Goal: Download file/media

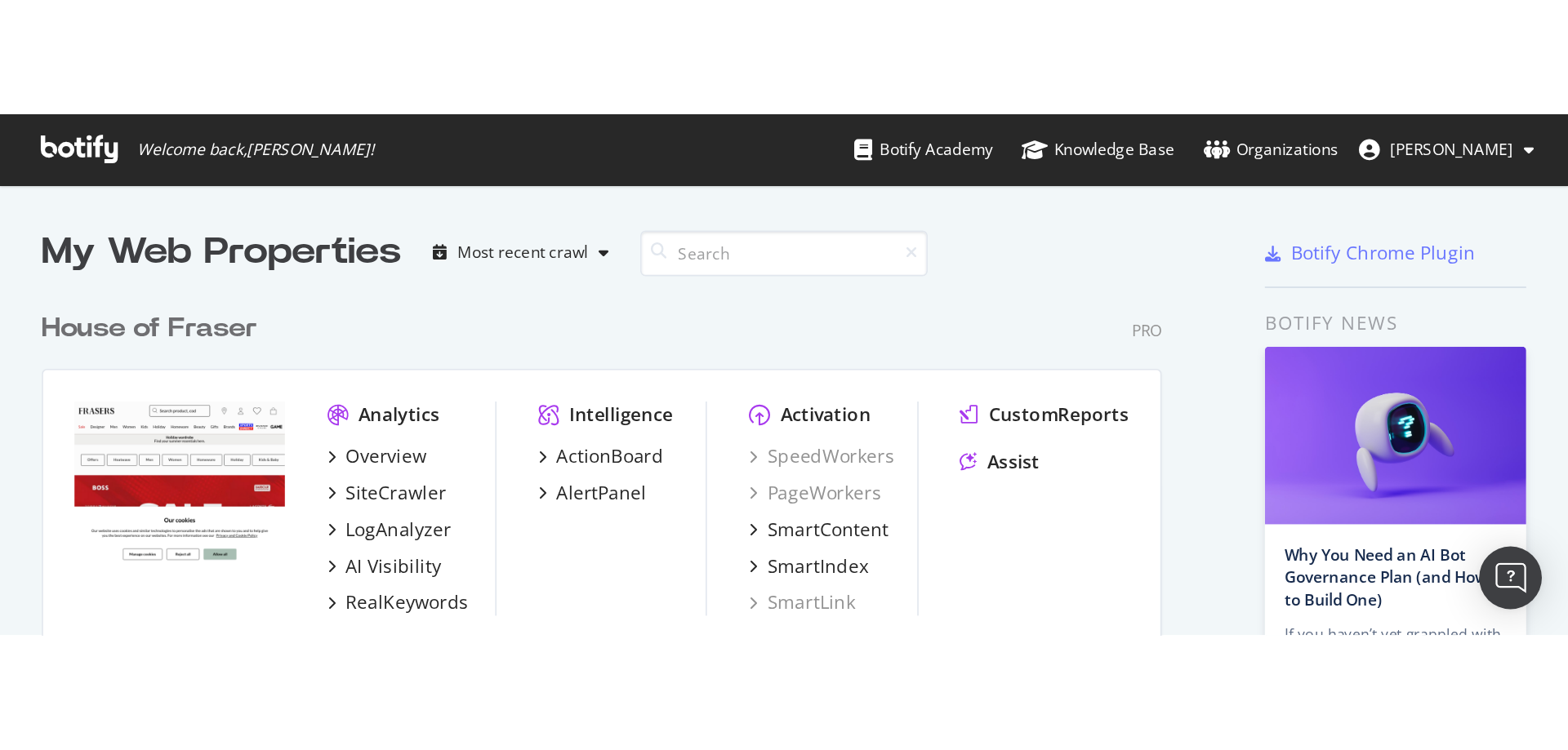
scroll to position [1041, 871]
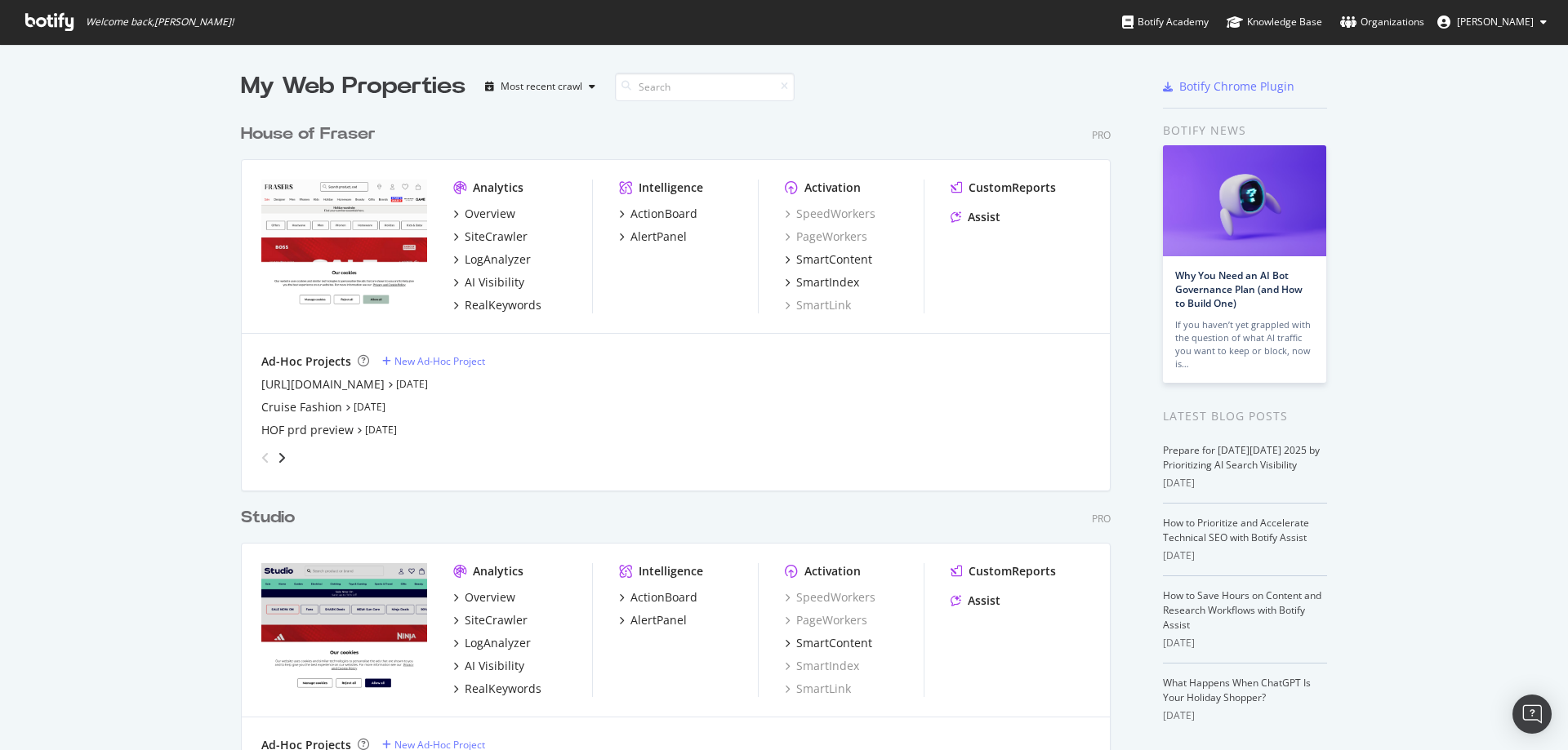
click at [332, 122] on div "House of Fraser" at bounding box center [308, 134] width 135 height 23
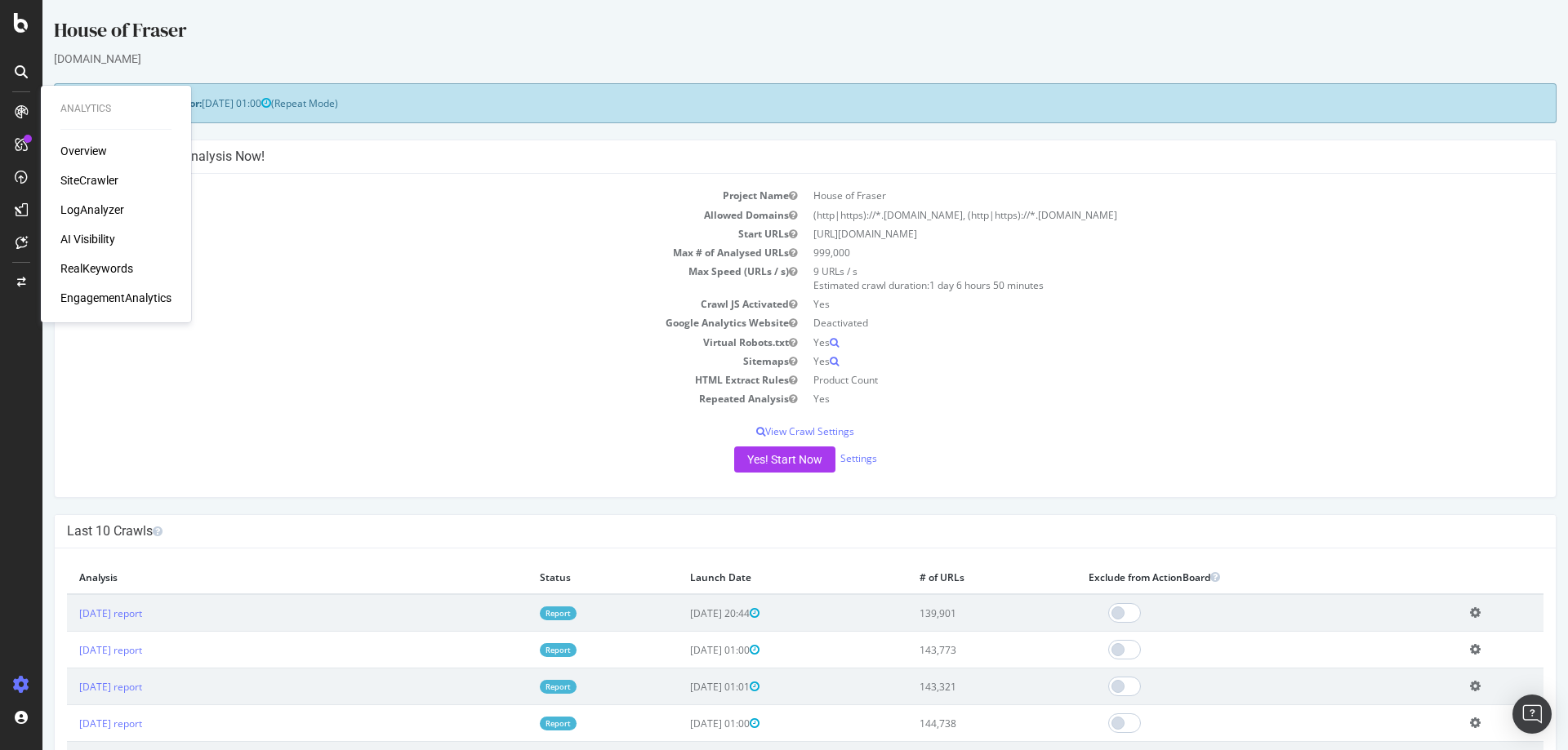
click at [78, 175] on div "SiteCrawler" at bounding box center [89, 180] width 58 height 16
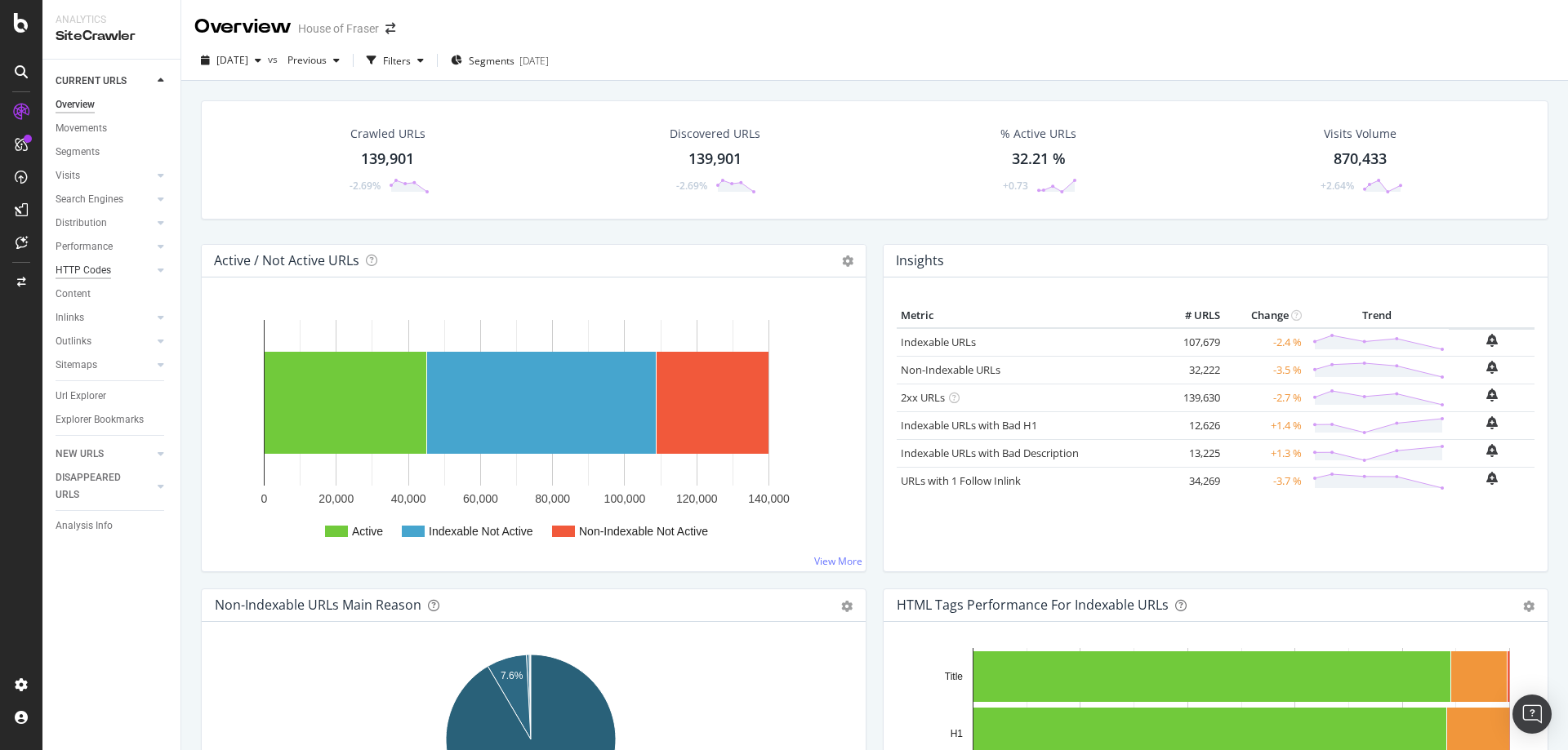
click at [89, 271] on div "HTTP Codes" at bounding box center [83, 270] width 56 height 17
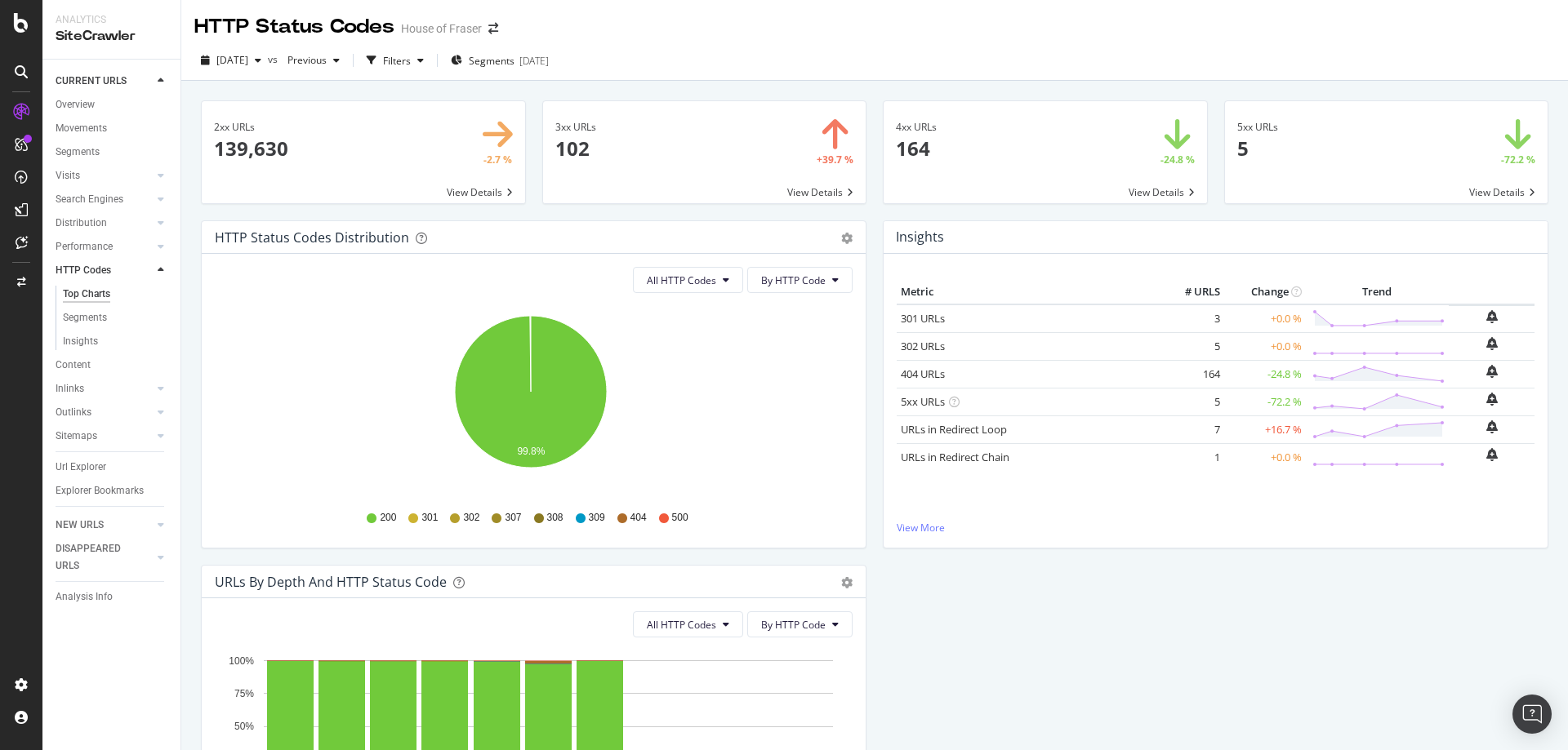
click at [1044, 172] on span at bounding box center [1045, 153] width 323 height 102
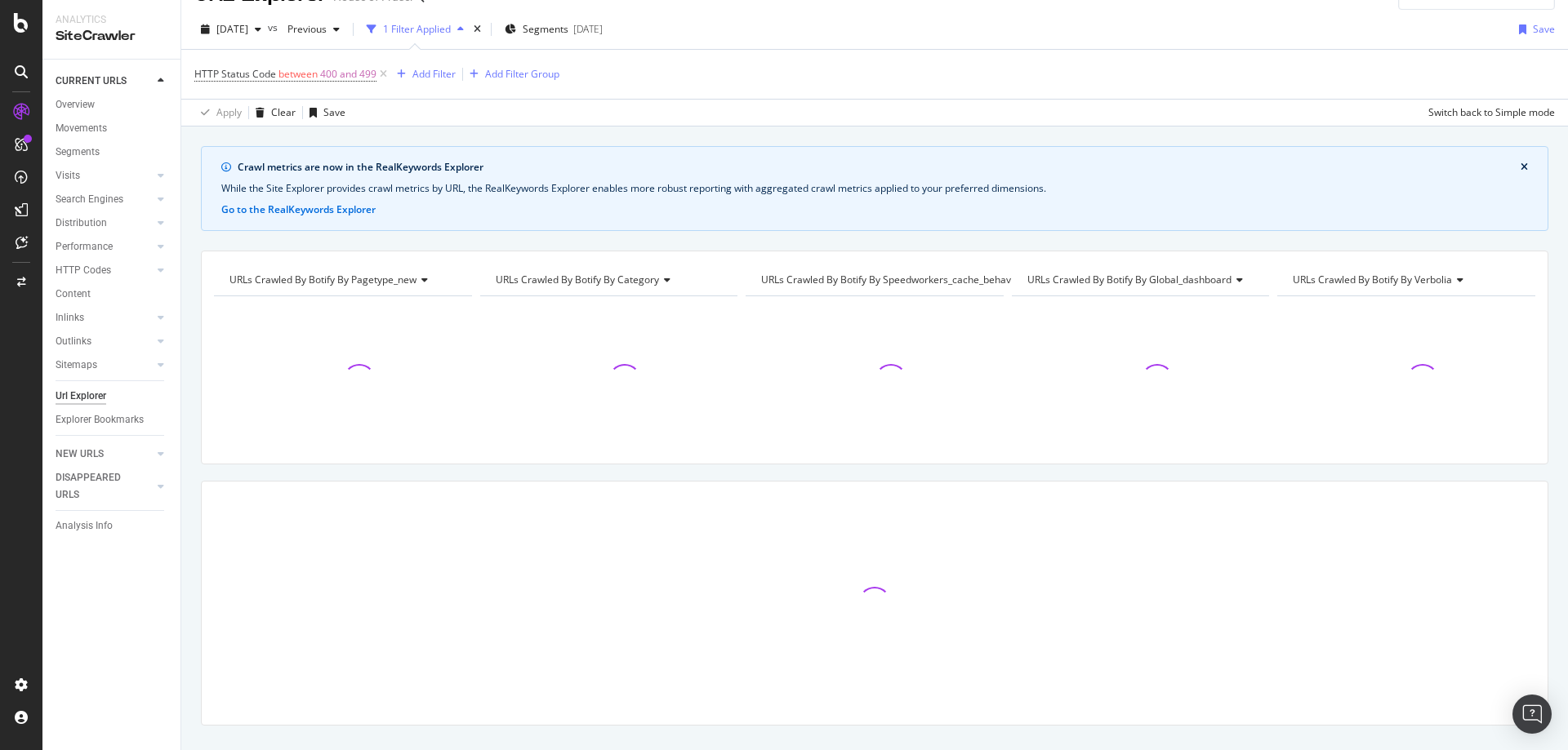
scroll to position [65, 0]
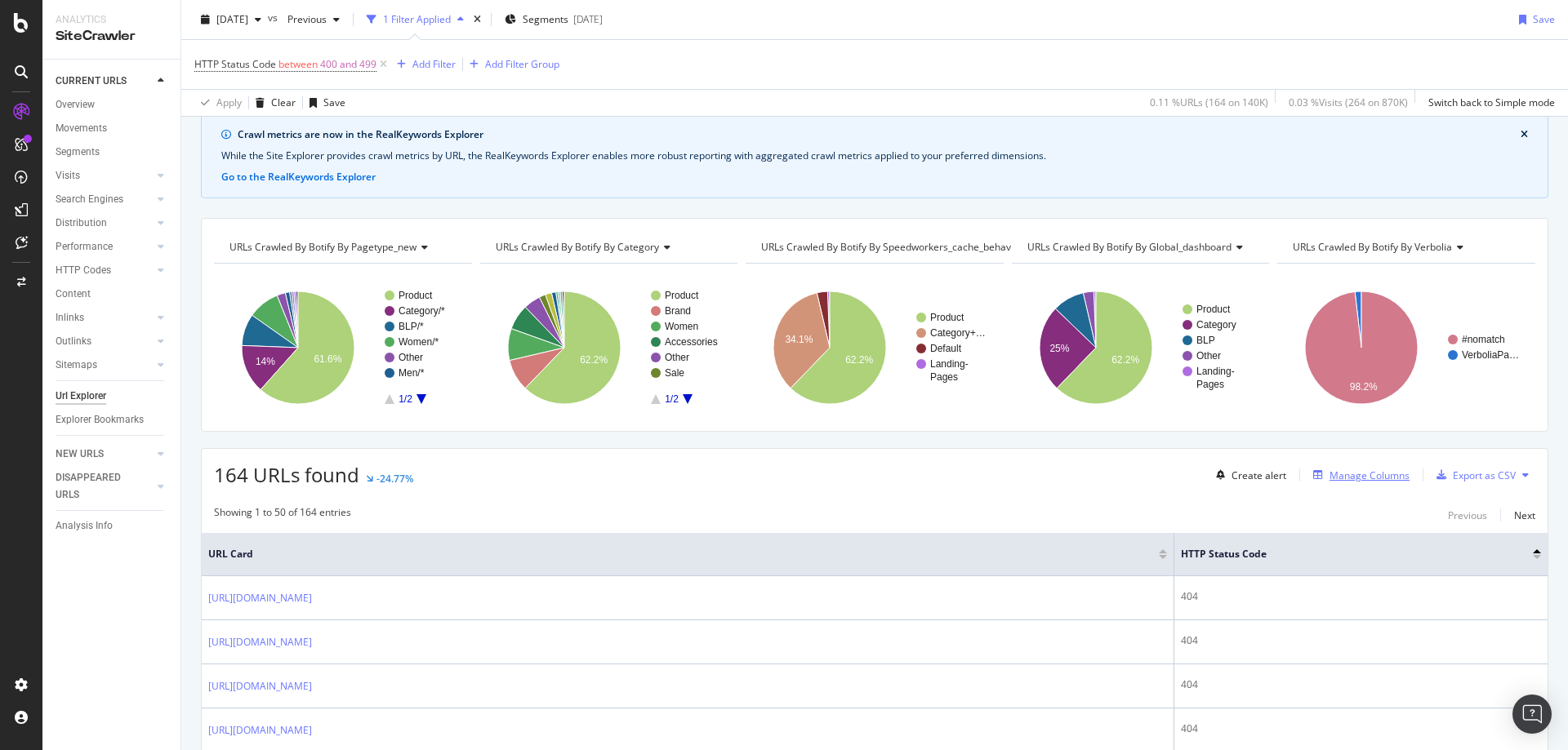
click at [1254, 479] on div "Manage Columns" at bounding box center [1369, 475] width 80 height 13
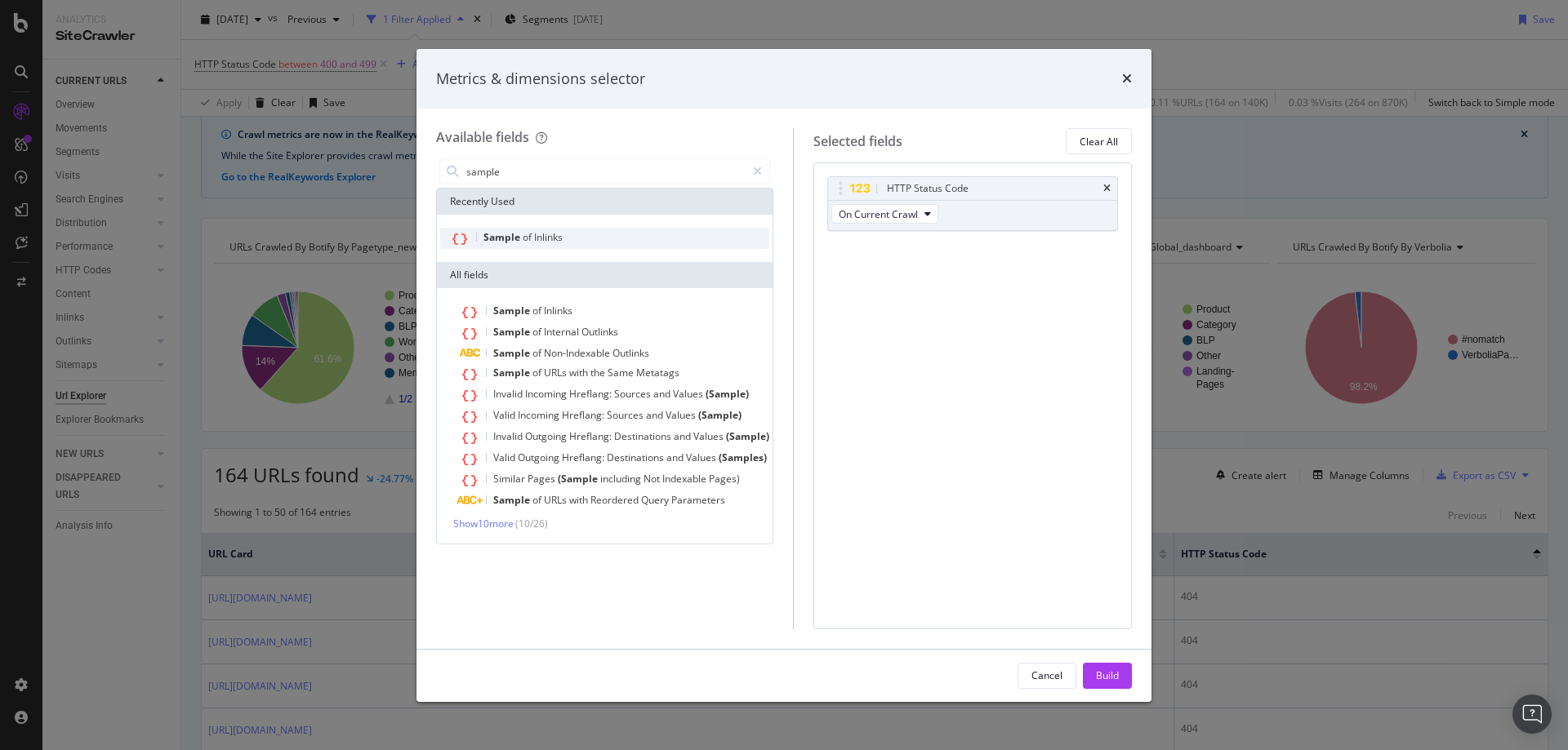
type input "sample"
click at [496, 242] on span "Sample" at bounding box center [504, 237] width 39 height 13
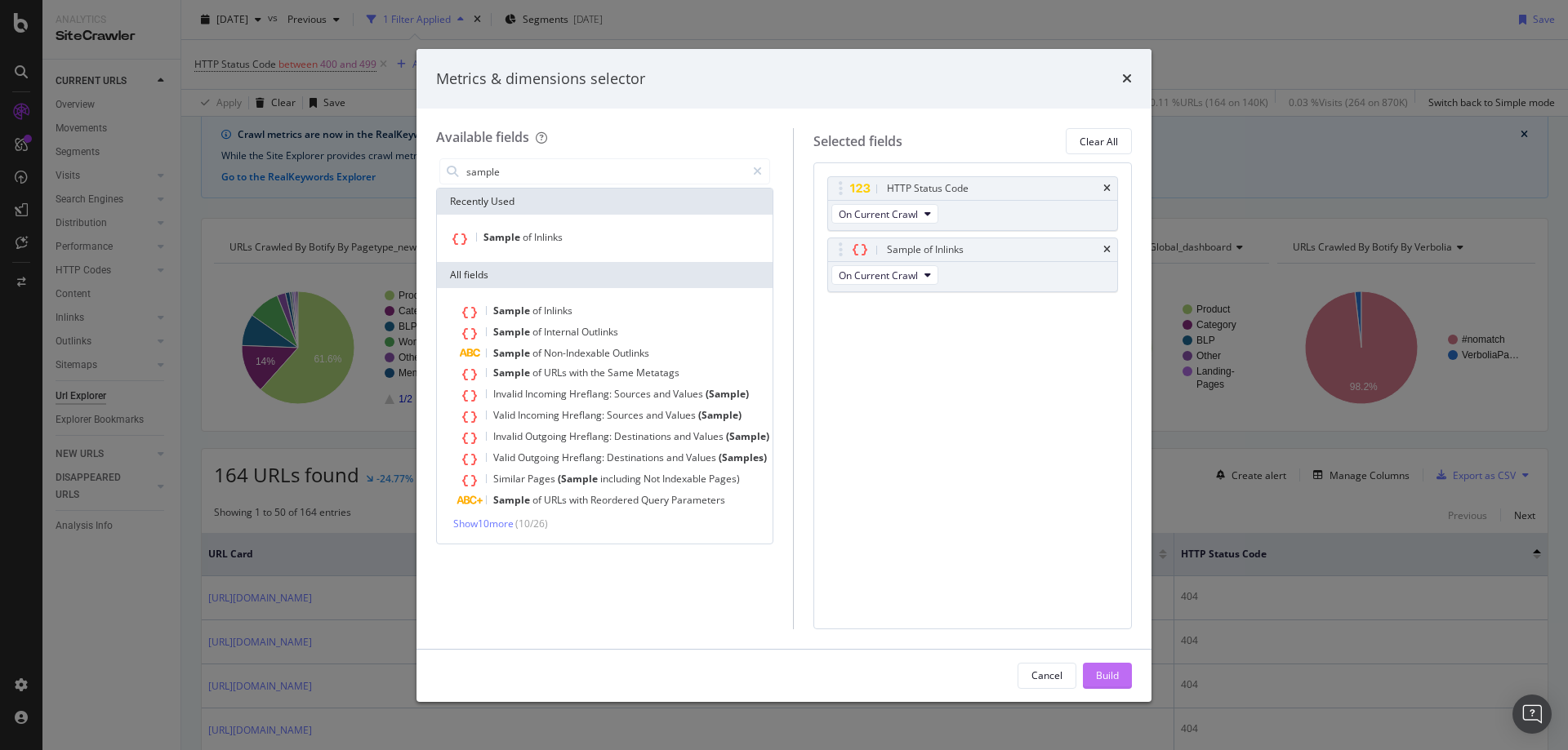
click at [1104, 680] on div "Build" at bounding box center [1107, 675] width 22 height 13
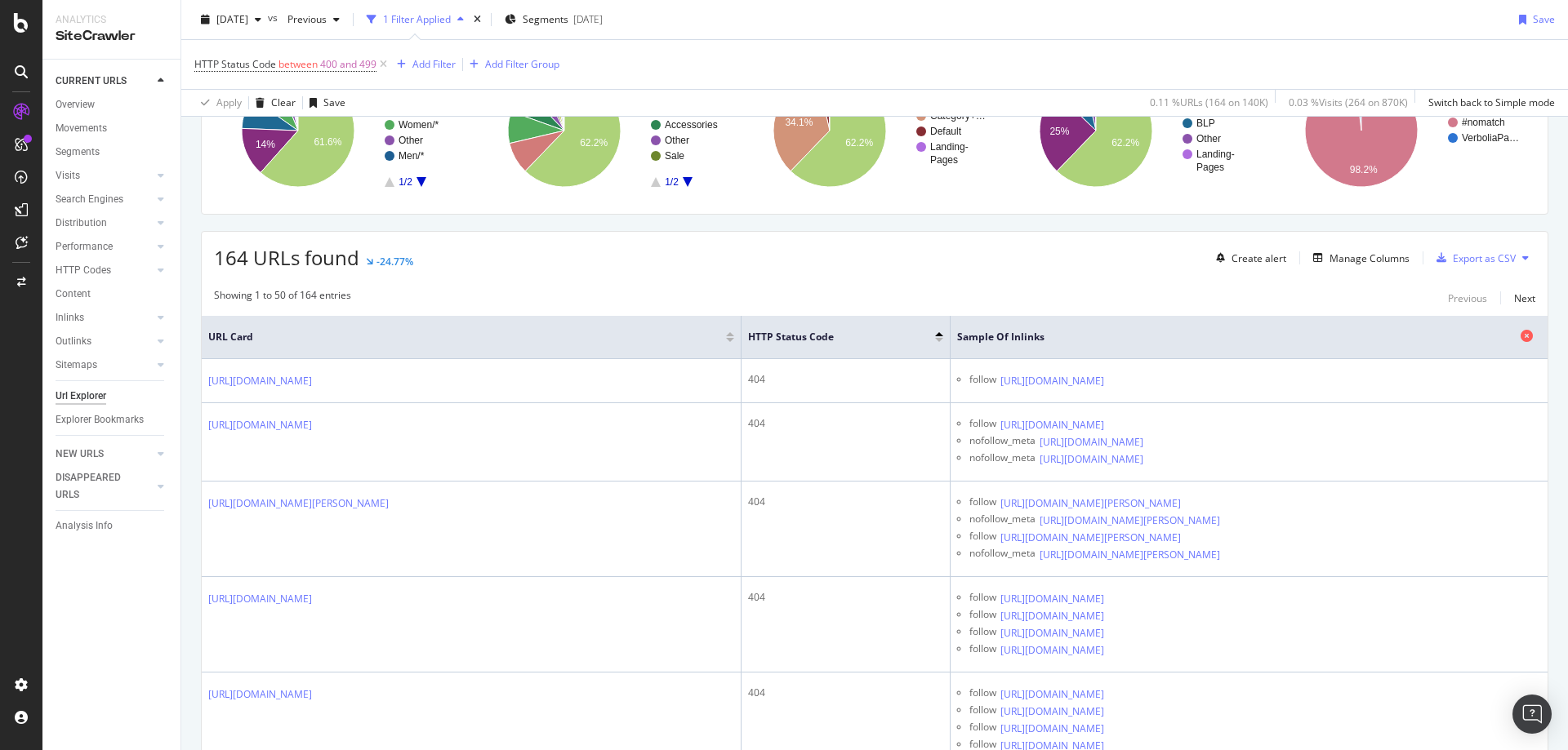
scroll to position [371, 0]
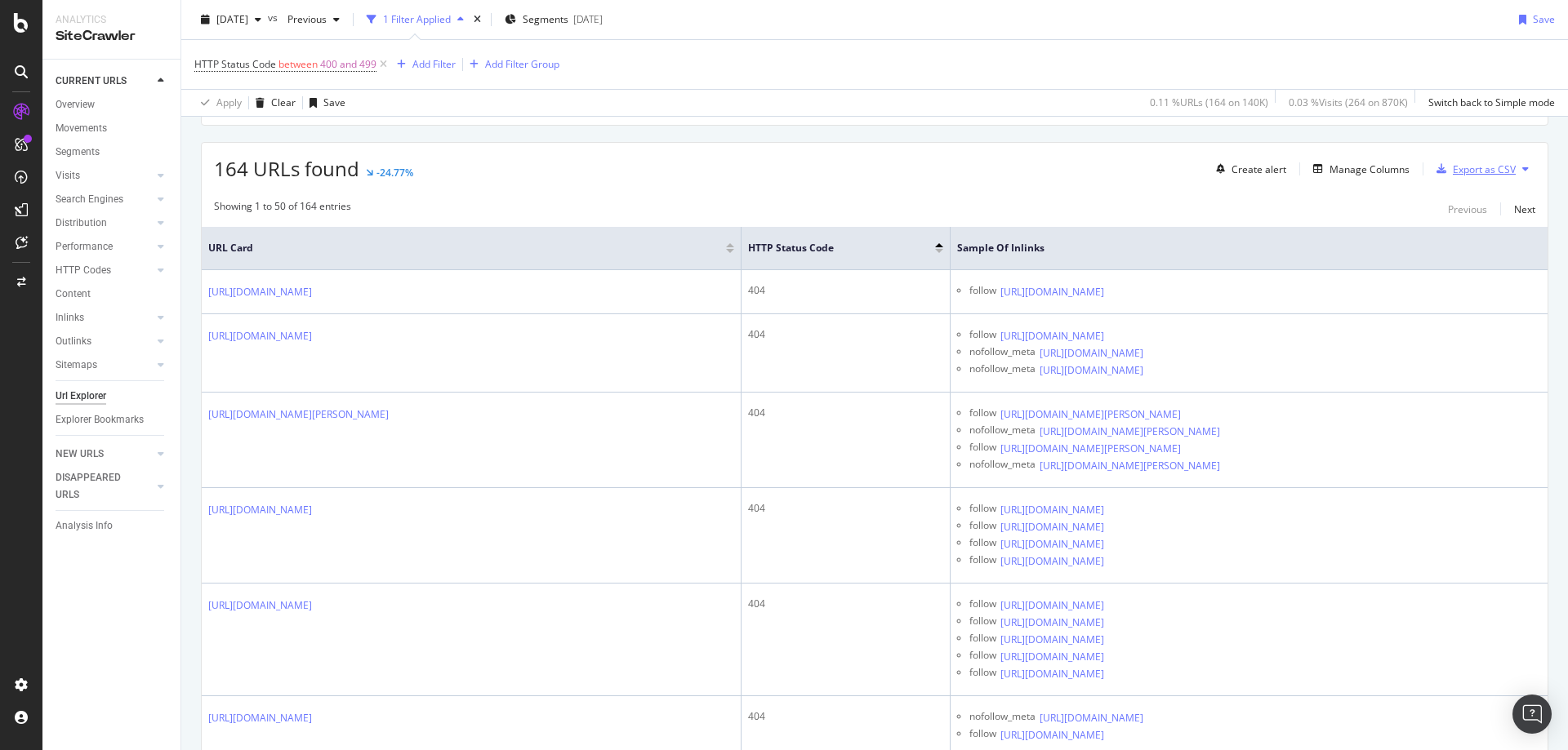
click at [1254, 166] on div "Export as CSV" at bounding box center [1485, 169] width 63 height 13
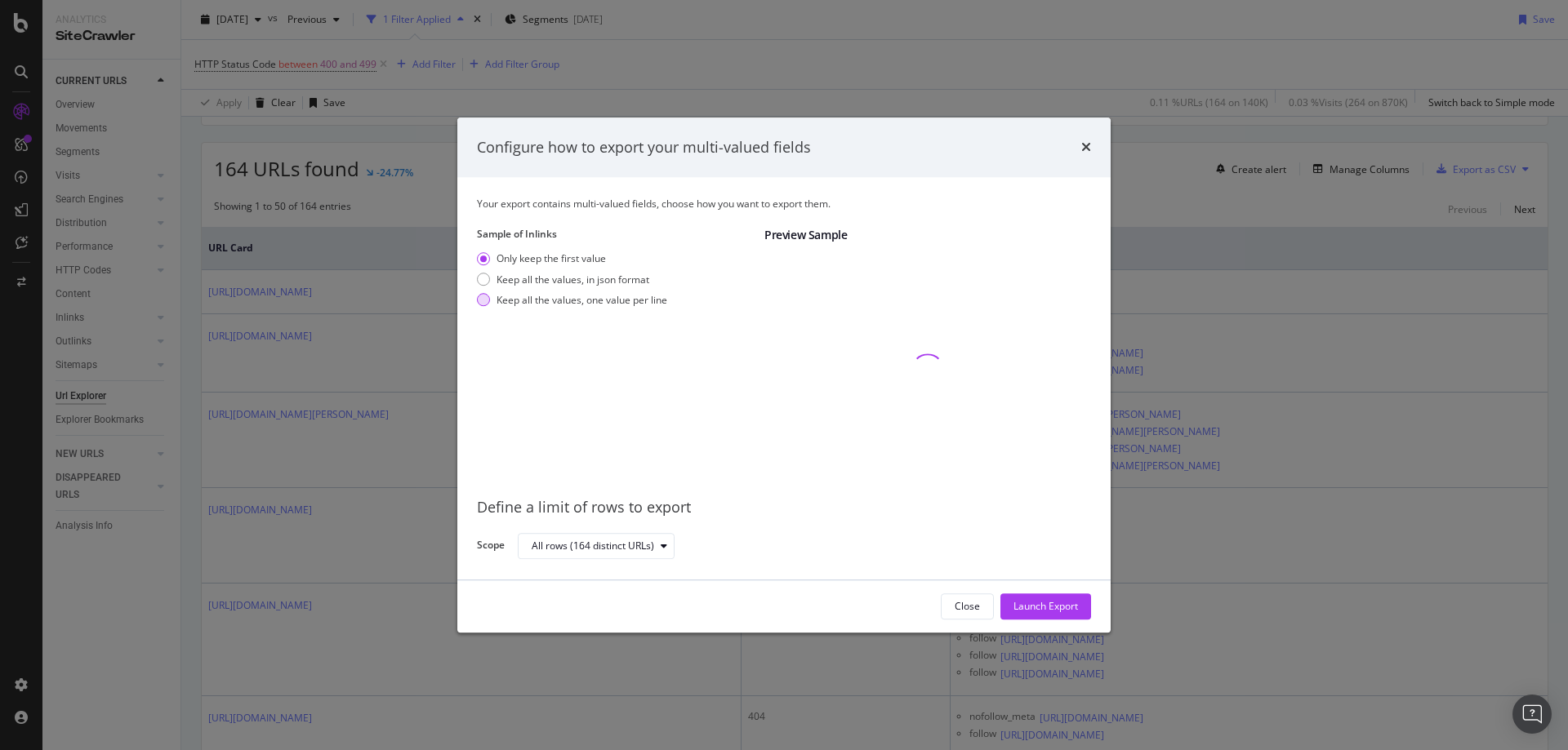
click at [497, 301] on div "Keep all the values, one value per line" at bounding box center [582, 300] width 171 height 13
click at [1036, 606] on div "Launch Export" at bounding box center [1046, 606] width 65 height 13
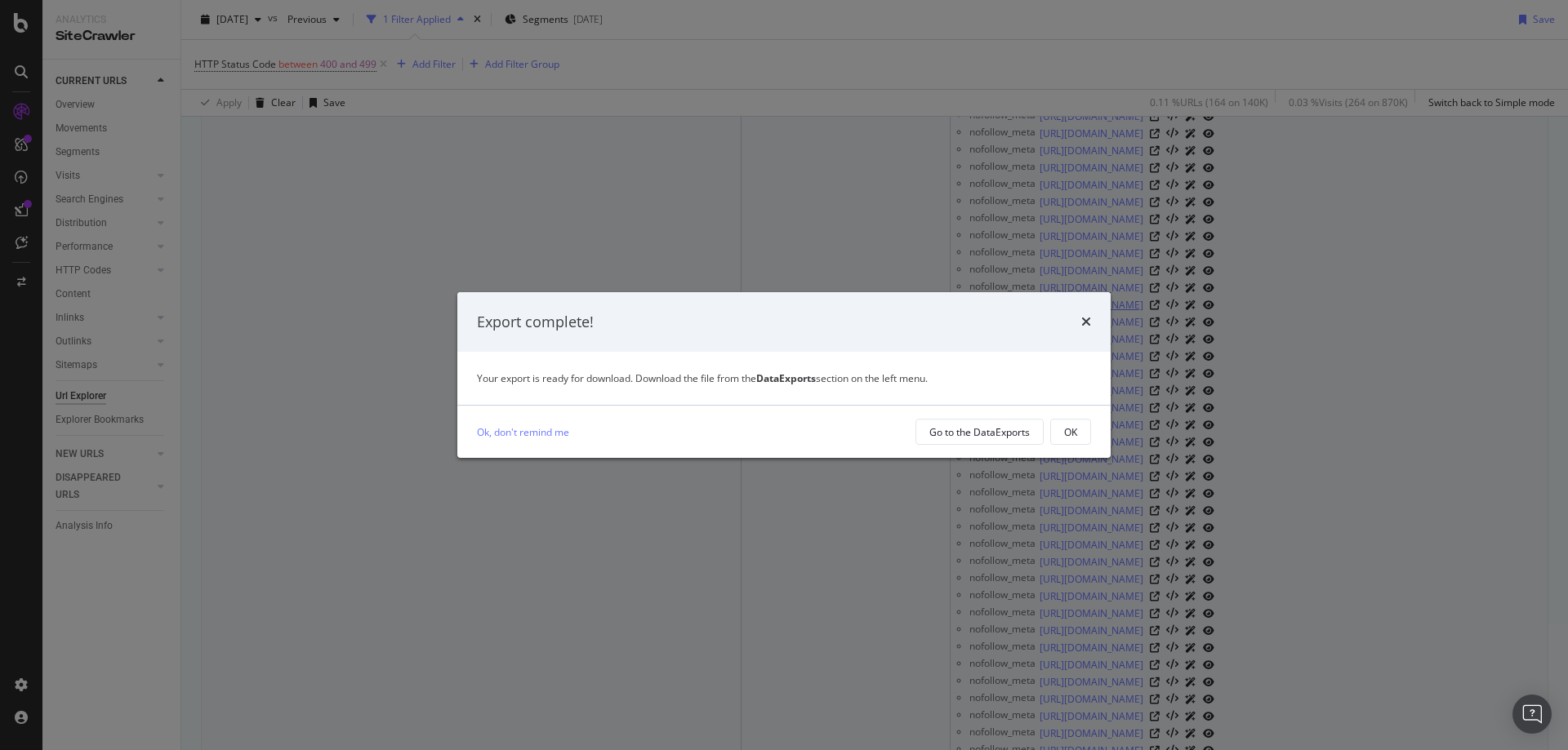
scroll to position [4472, 0]
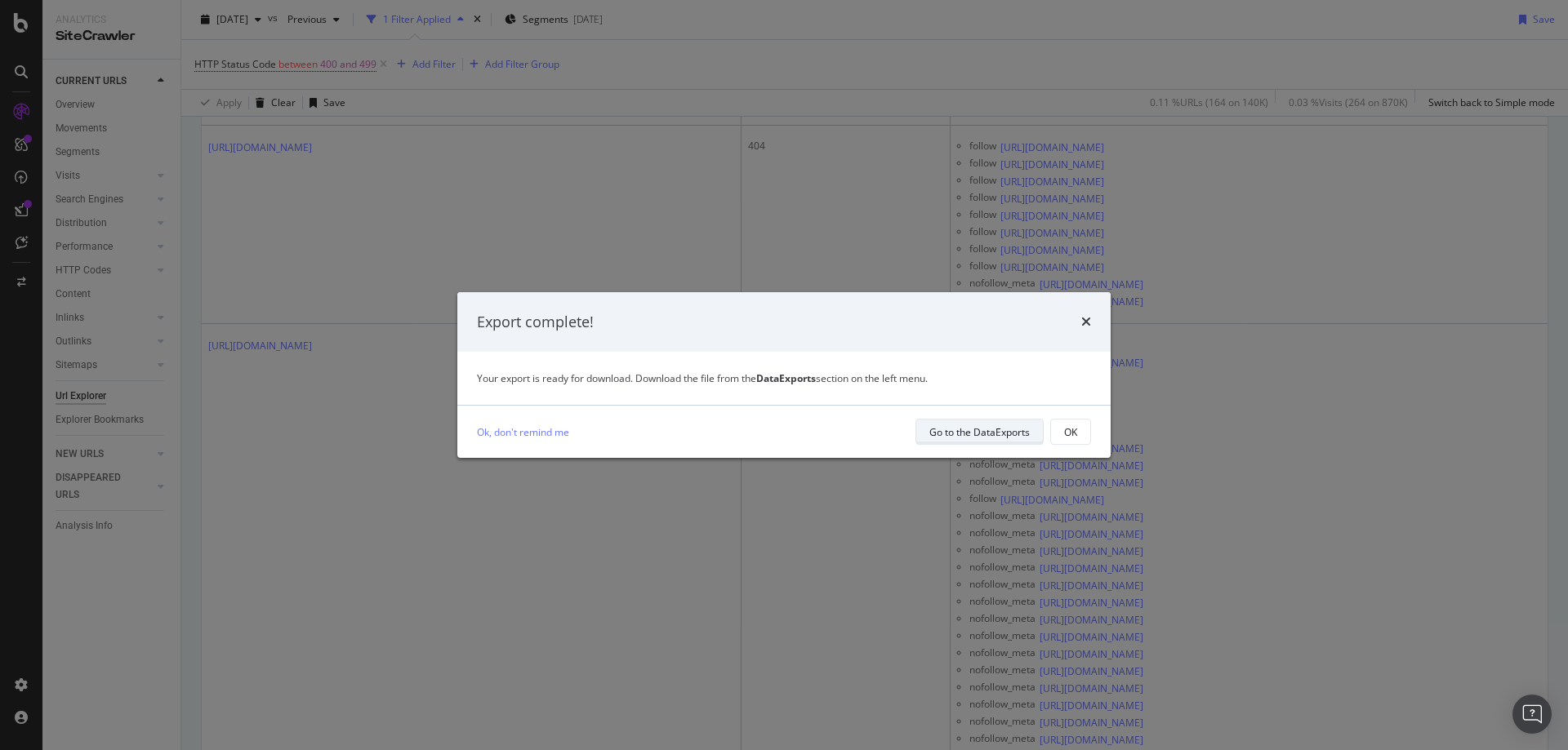
click at [992, 432] on div "Go to the DataExports" at bounding box center [979, 432] width 101 height 13
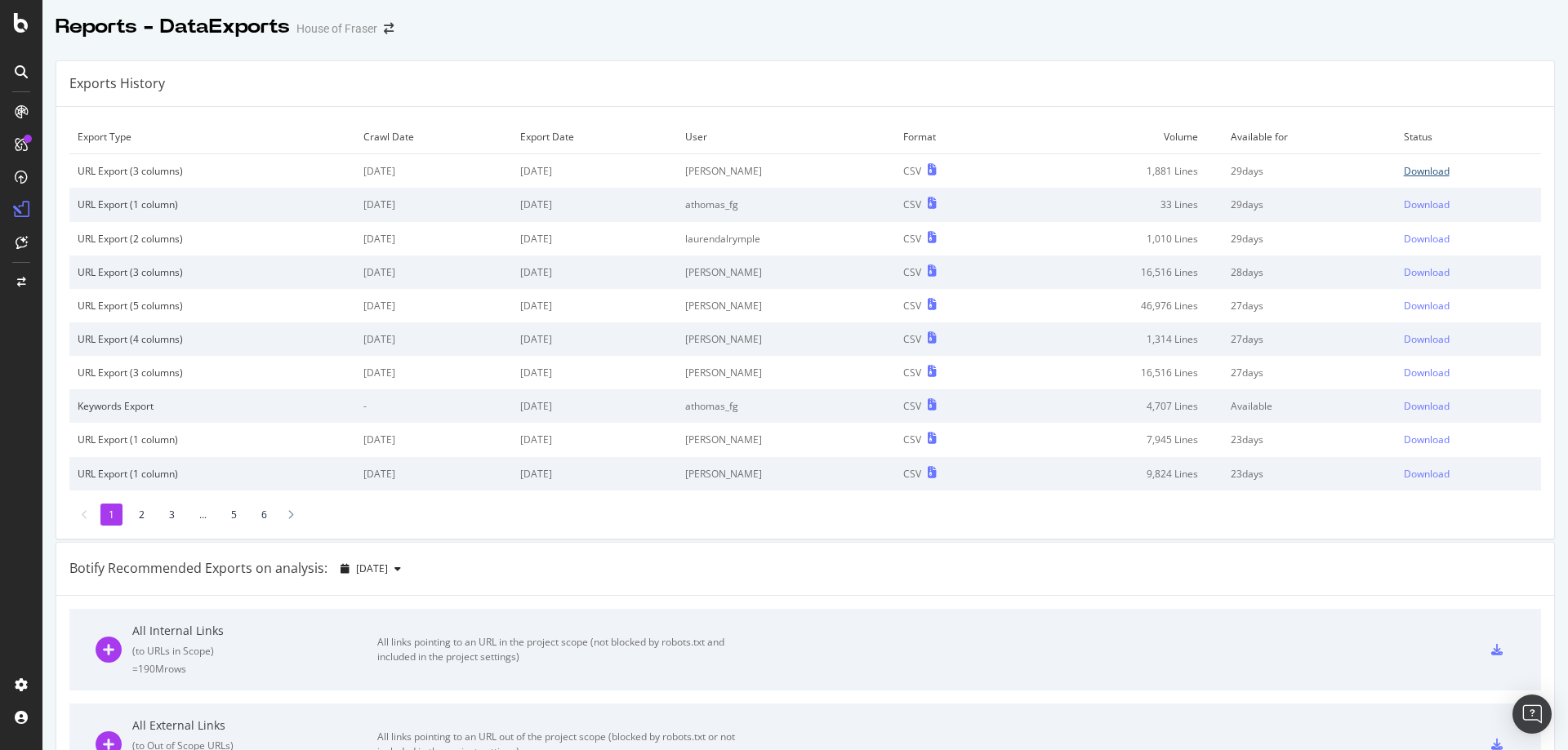
click at [1254, 175] on div "Download" at bounding box center [1426, 170] width 46 height 13
